Goal: Task Accomplishment & Management: Complete application form

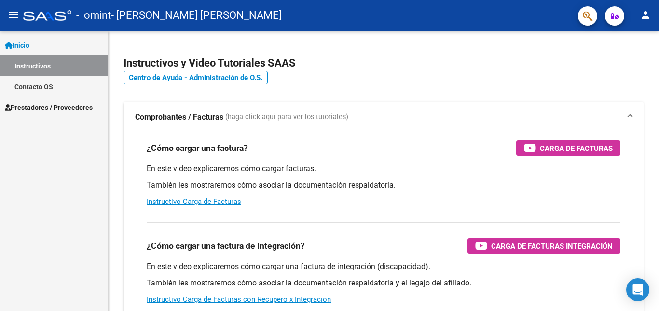
click at [615, 20] on icon "button" at bounding box center [615, 16] width 8 height 7
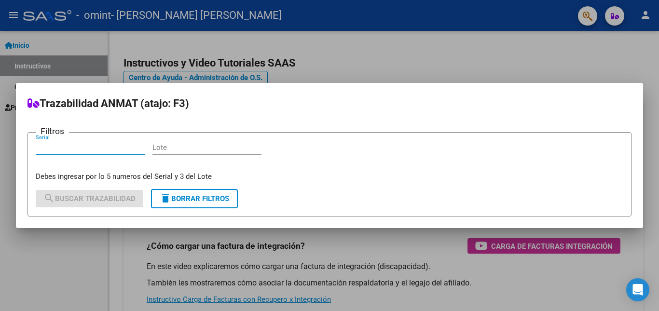
click at [595, 22] on div at bounding box center [329, 155] width 659 height 311
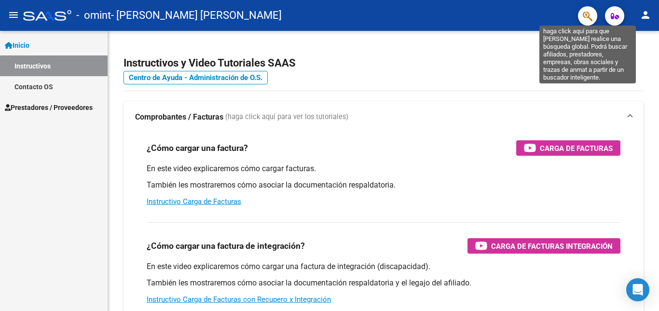
click at [590, 20] on icon "button" at bounding box center [588, 16] width 10 height 11
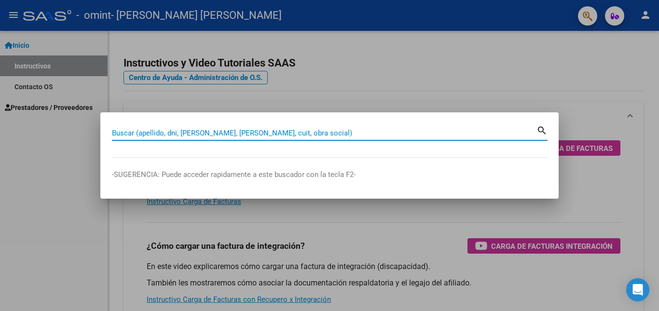
click at [526, 53] on div at bounding box center [329, 155] width 659 height 311
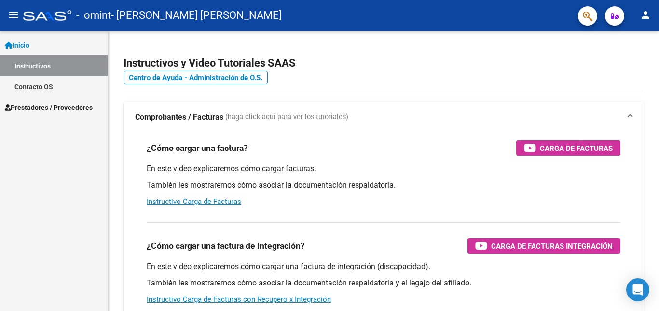
click at [45, 46] on link "Inicio" at bounding box center [54, 45] width 108 height 21
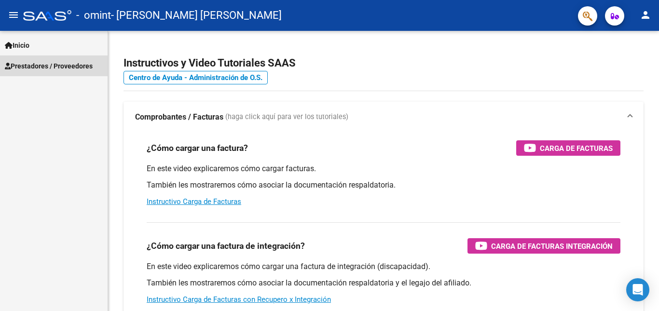
click at [56, 64] on span "Prestadores / Proveedores" at bounding box center [49, 66] width 88 height 11
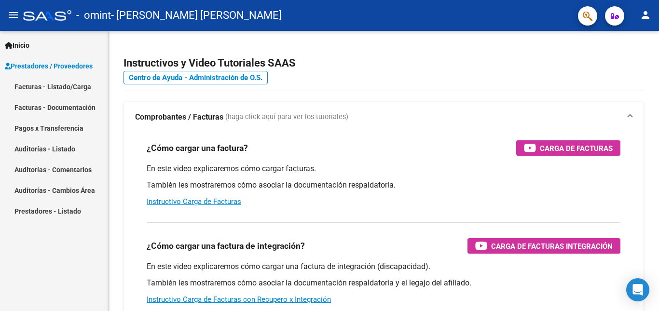
click at [59, 86] on link "Facturas - Listado/Carga" at bounding box center [54, 86] width 108 height 21
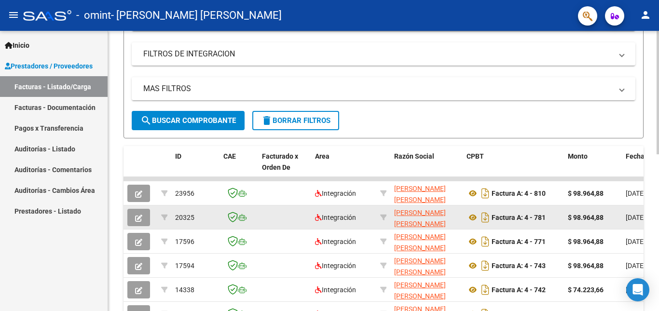
scroll to position [193, 0]
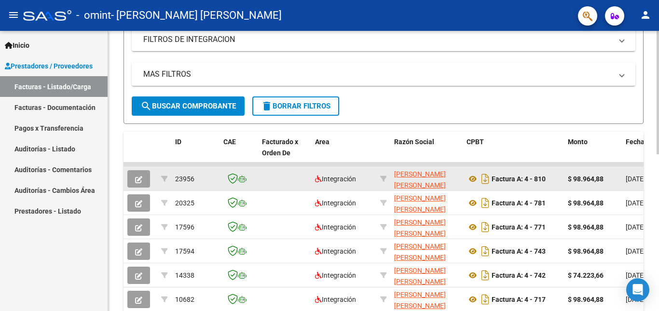
click at [142, 177] on icon "button" at bounding box center [138, 179] width 7 height 7
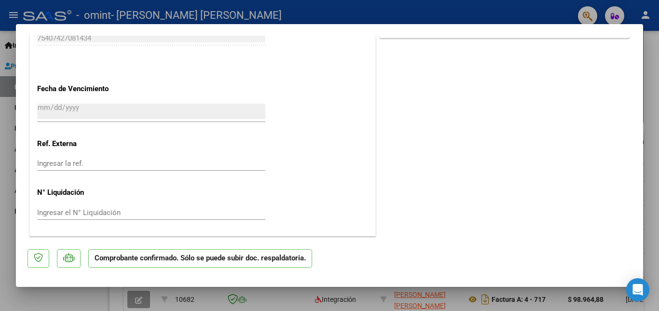
scroll to position [713, 0]
click at [642, 36] on mat-dialog-content "Cargada para enviar SSS Tipo de Archivo: DS Importe Solicitado: $ 98.964,88 Prá…" at bounding box center [329, 137] width 627 height 202
click at [649, 42] on div at bounding box center [329, 155] width 659 height 311
type input "$ 0,00"
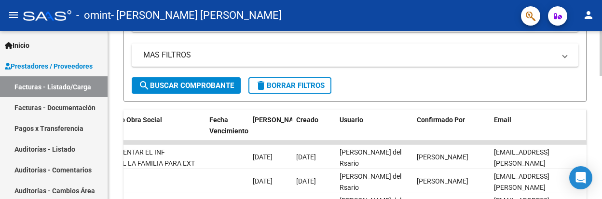
scroll to position [203, 0]
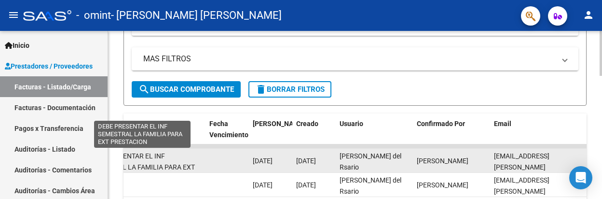
click at [190, 163] on span "DEBE PRESENTAR EL INF SEMESTRAL LA FAMILIA PARA EXT PRESTACION" at bounding box center [142, 167] width 106 height 30
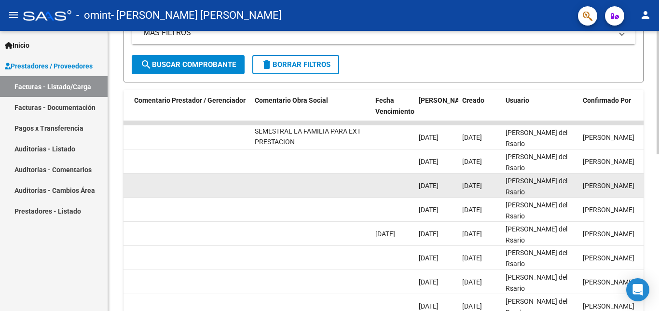
scroll to position [243, 0]
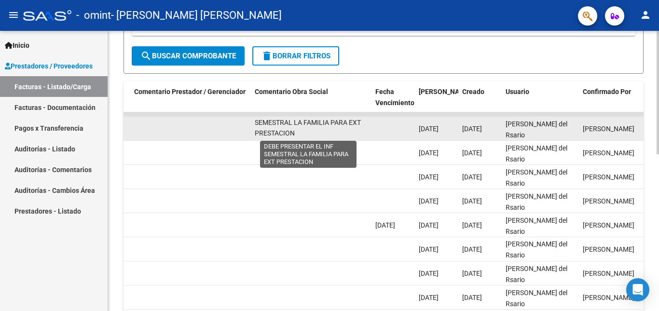
click at [329, 123] on span "DEBE PRESENTAR EL INF SEMESTRAL LA FAMILIA PARA EXT PRESTACION" at bounding box center [308, 123] width 106 height 30
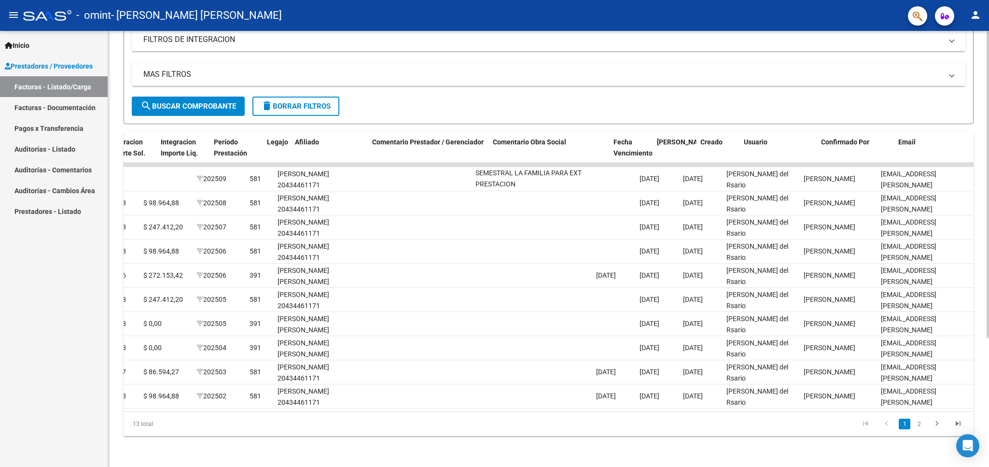
scroll to position [0, 1167]
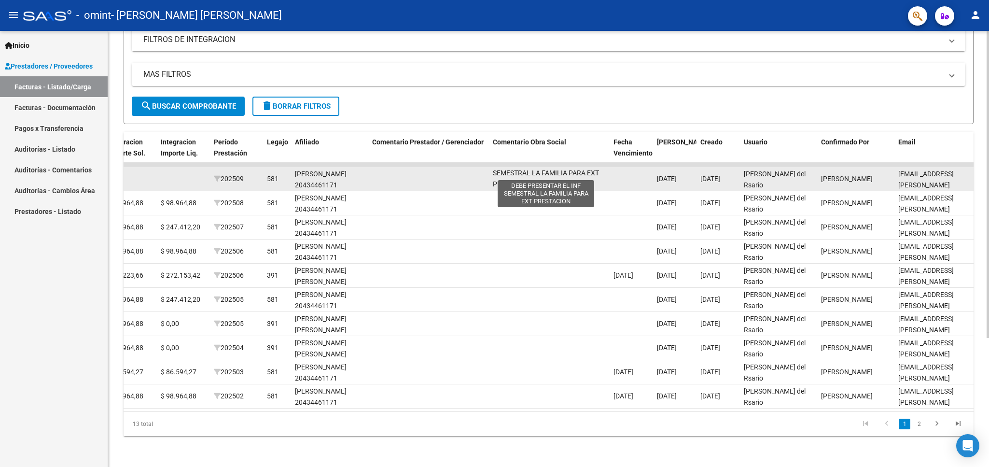
click at [501, 164] on span "DEBE PRESENTAR EL INF SEMESTRAL LA FAMILIA PARA EXT PRESTACION" at bounding box center [546, 173] width 106 height 30
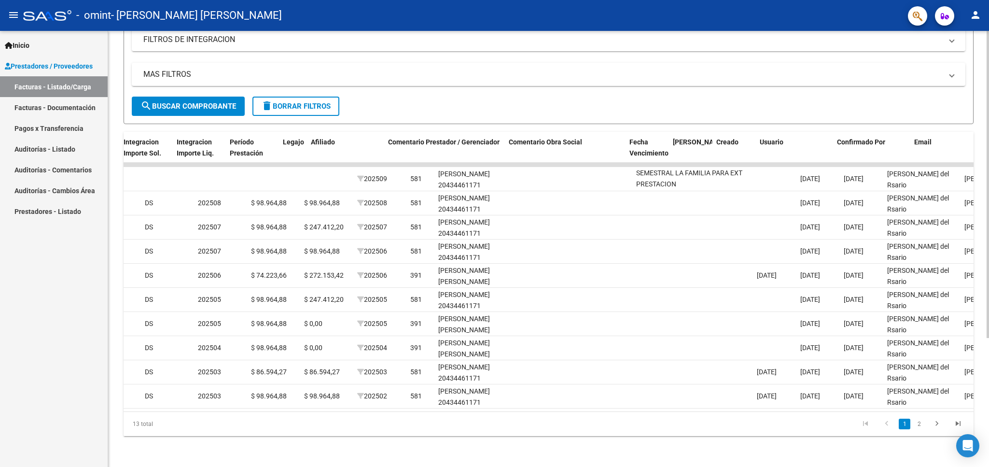
scroll to position [0, 1184]
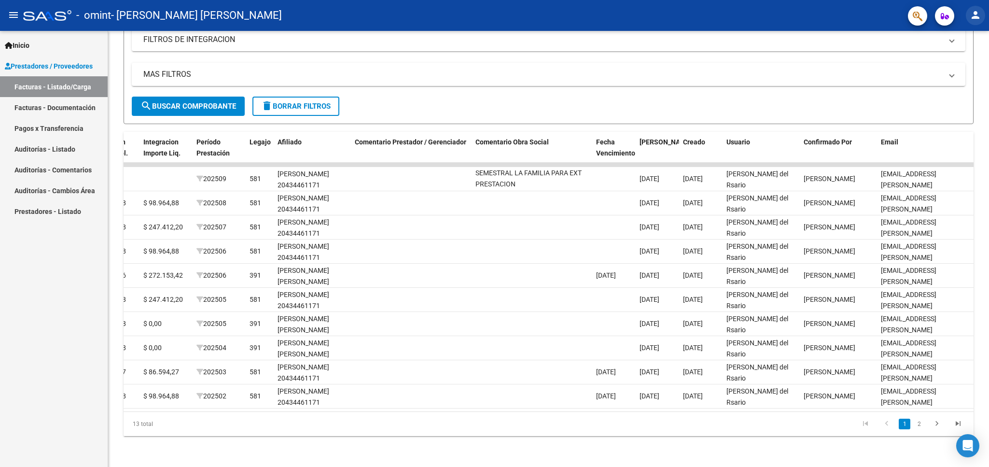
click at [659, 17] on mat-icon "person" at bounding box center [975, 15] width 12 height 12
click at [659, 62] on button "exit_to_app Salir" at bounding box center [955, 63] width 59 height 23
